Goal: Task Accomplishment & Management: Manage account settings

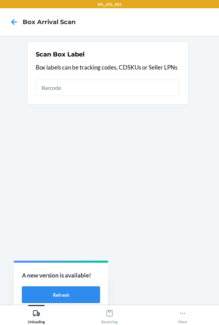
click at [72, 292] on button "Refresh" at bounding box center [61, 294] width 78 height 17
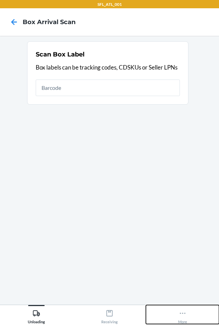
click at [180, 312] on icon at bounding box center [183, 312] width 6 height 1
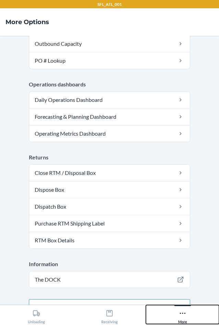
scroll to position [172, 0]
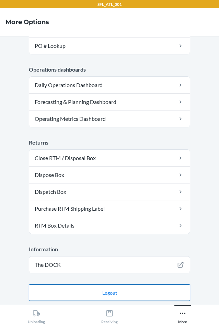
click at [116, 292] on button "Logout" at bounding box center [110, 292] width 162 height 17
